Goal: Find specific page/section

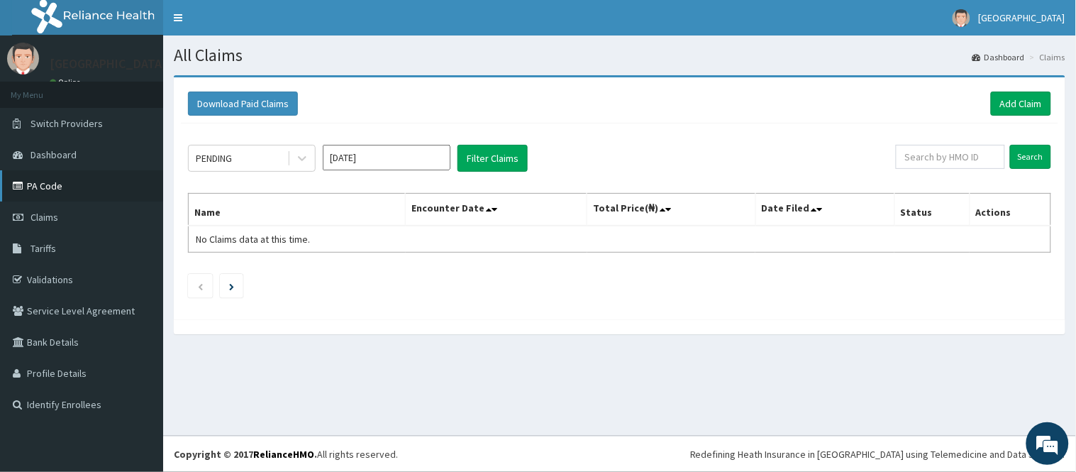
click at [55, 181] on link "PA Code" at bounding box center [81, 185] width 163 height 31
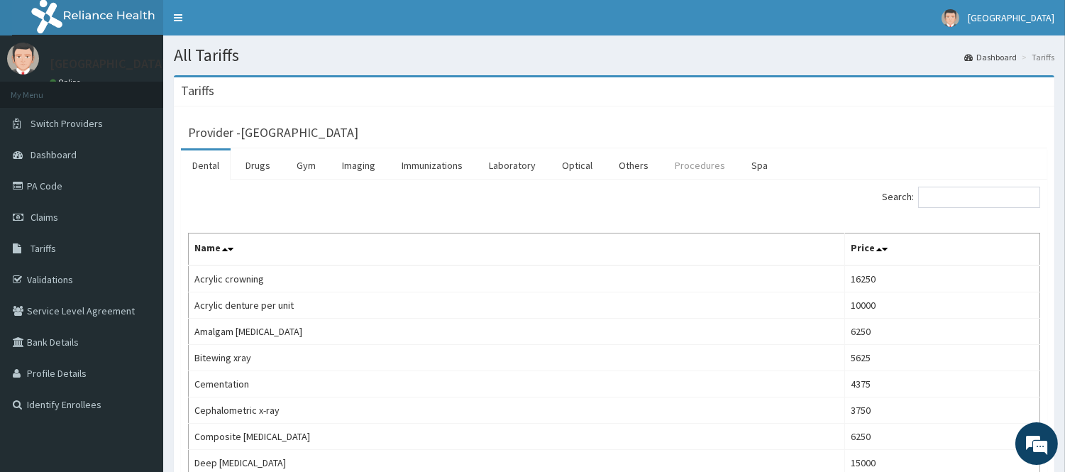
click at [699, 163] on link "Procedures" at bounding box center [699, 165] width 73 height 30
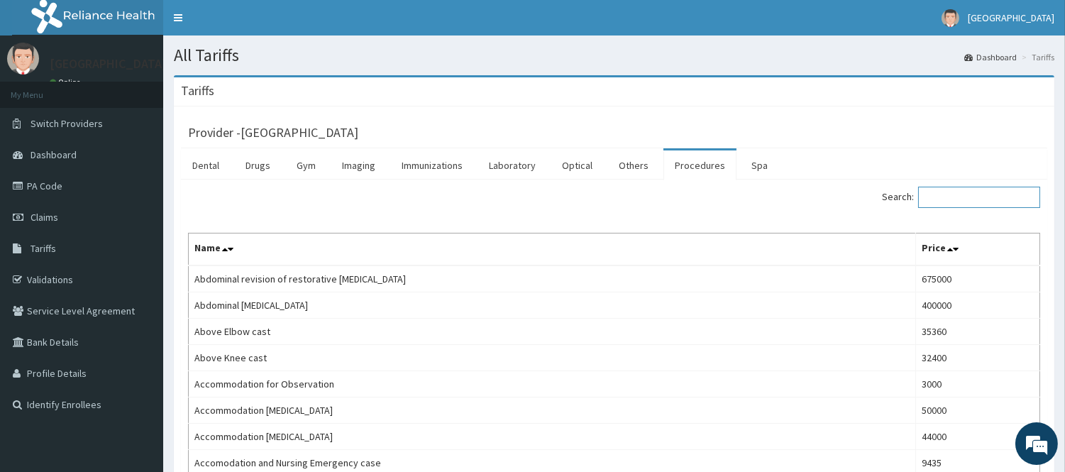
click at [982, 200] on input "Search:" at bounding box center [979, 197] width 122 height 21
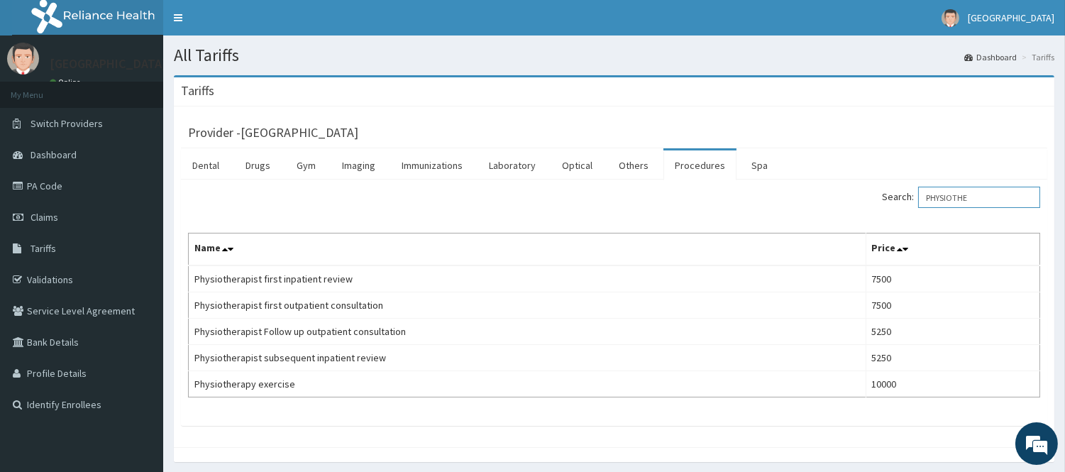
type input "PHYSIOTHE"
